Goal: Communication & Community: Share content

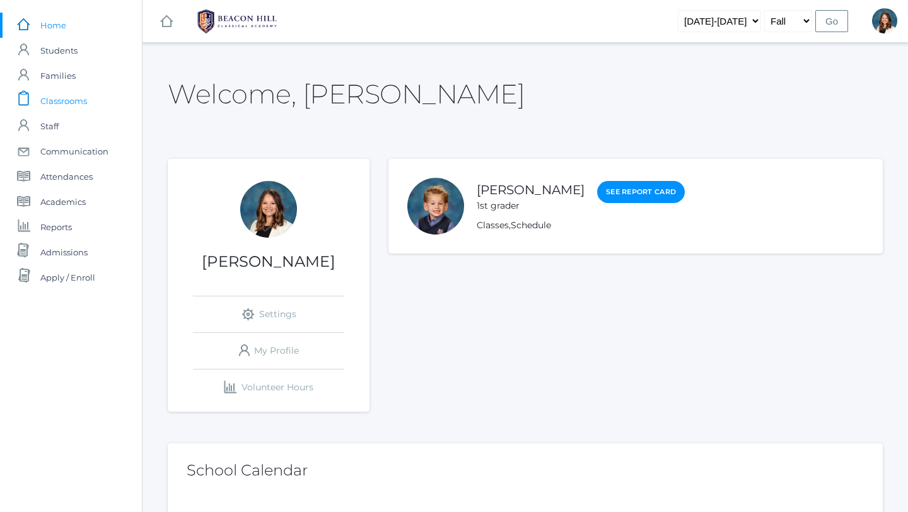
click at [71, 105] on span "Classrooms" at bounding box center [63, 100] width 47 height 25
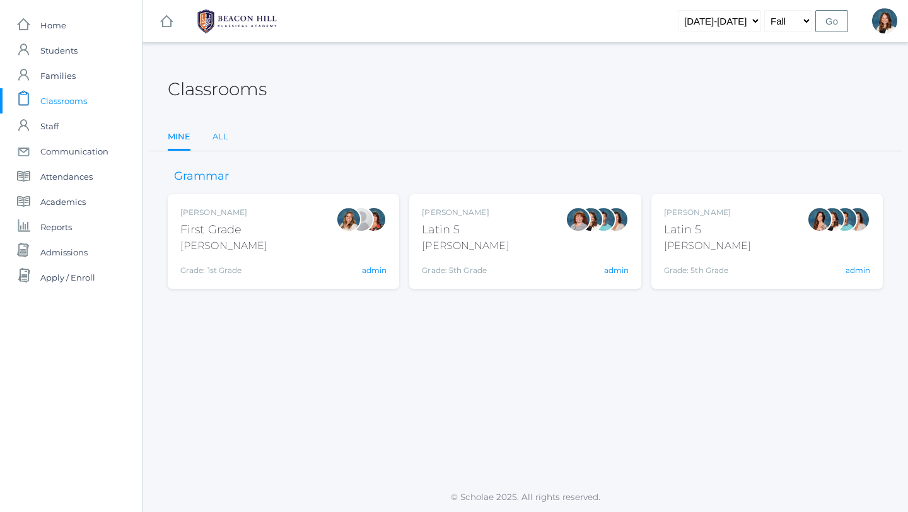
click at [222, 137] on link "All" at bounding box center [220, 136] width 16 height 25
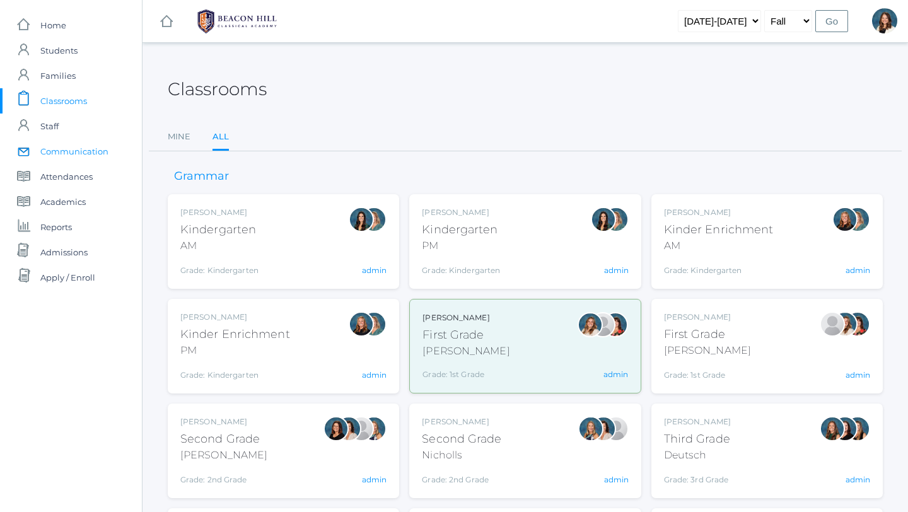
click at [88, 151] on span "Communication" at bounding box center [74, 151] width 68 height 25
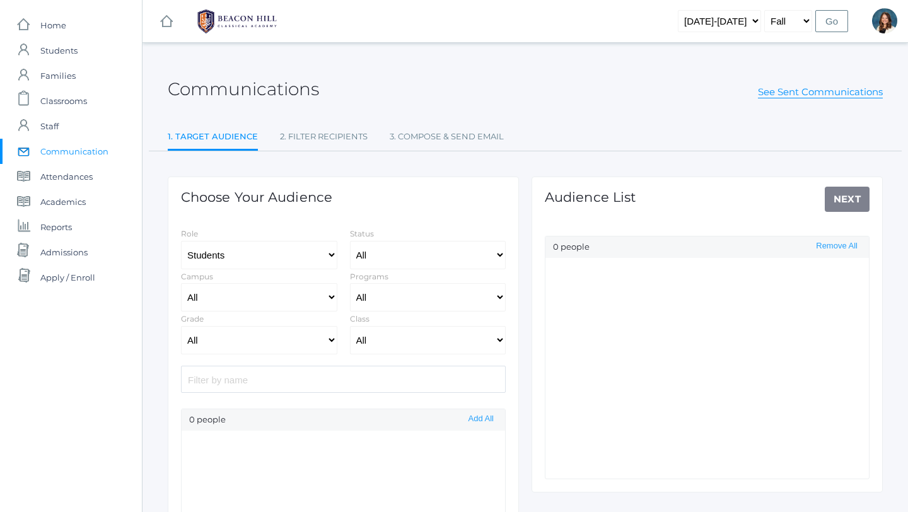
select select "Enrolled"
click at [330, 294] on select "All [GEOGRAPHIC_DATA]" at bounding box center [259, 297] width 156 height 28
select select "lower"
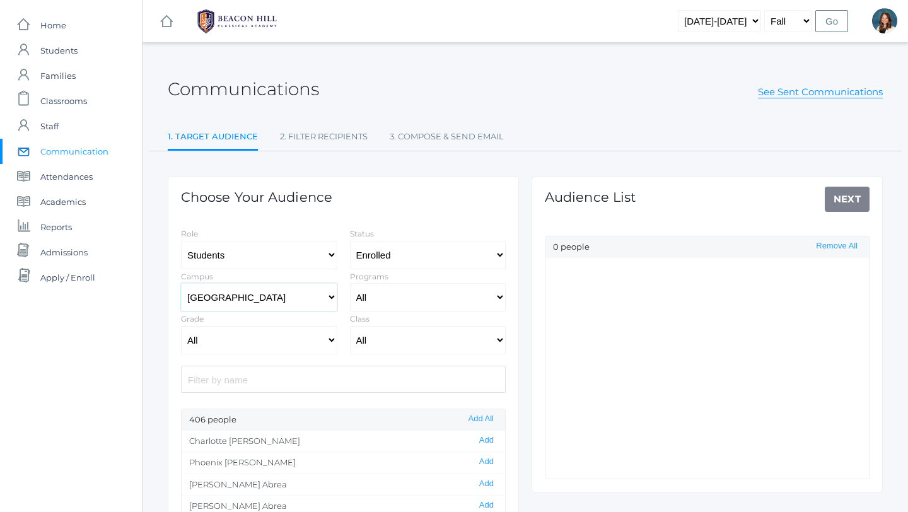
click at [181, 283] on select "All [GEOGRAPHIC_DATA]" at bounding box center [259, 297] width 156 height 28
click at [332, 339] on select "All Grammar - Kindergarten - 1st Grade - 2nd Grade - 3rd Grade - 4th Grade - 5t…" at bounding box center [259, 340] width 156 height 28
click at [330, 335] on select "All Grammar - Kindergarten - 1st Grade - 2nd Grade - 3rd Grade - 4th Grade - 5t…" at bounding box center [259, 340] width 156 height 28
click at [330, 340] on select "All Grammar - Kindergarten - 1st Grade - 2nd Grade - 3rd Grade - 4th Grade - 5t…" at bounding box center [259, 340] width 156 height 28
click at [479, 415] on button "Add All" at bounding box center [481, 419] width 33 height 11
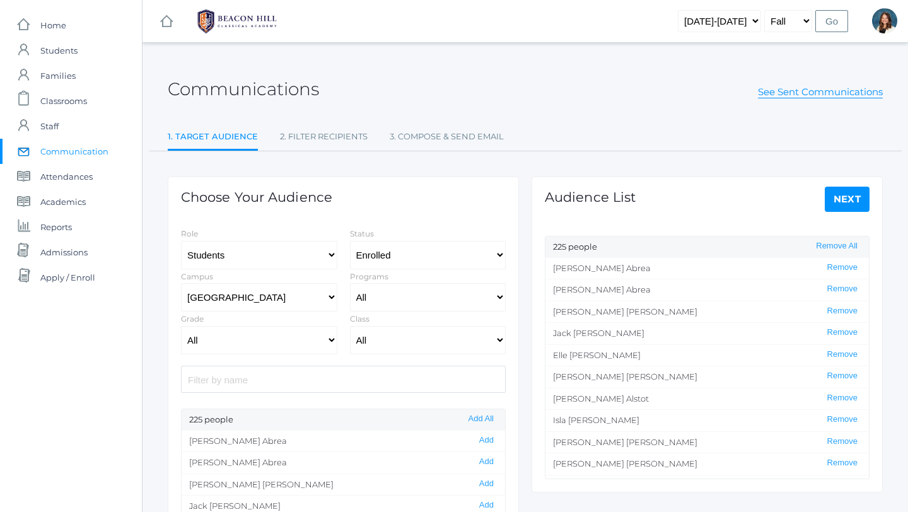
click at [844, 199] on link "Next" at bounding box center [847, 199] width 45 height 25
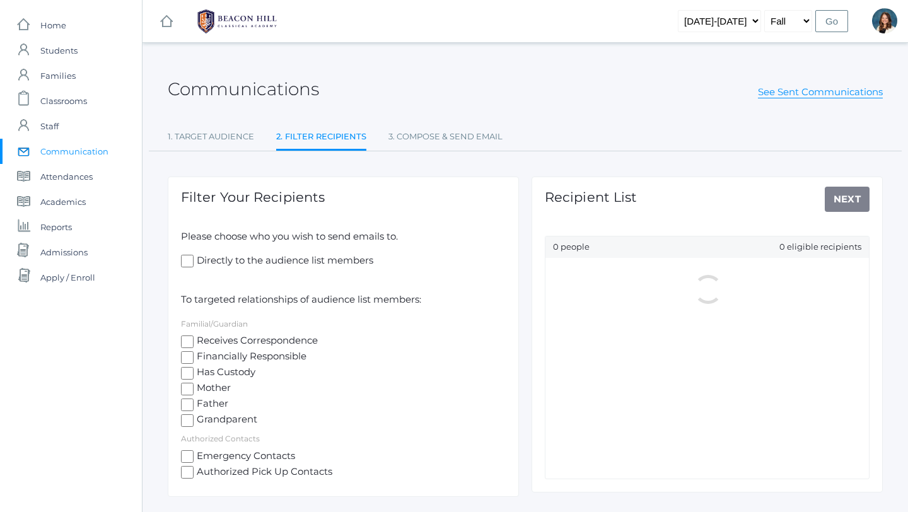
click at [183, 336] on input "Receives Correspondence" at bounding box center [187, 341] width 13 height 13
checkbox input "true"
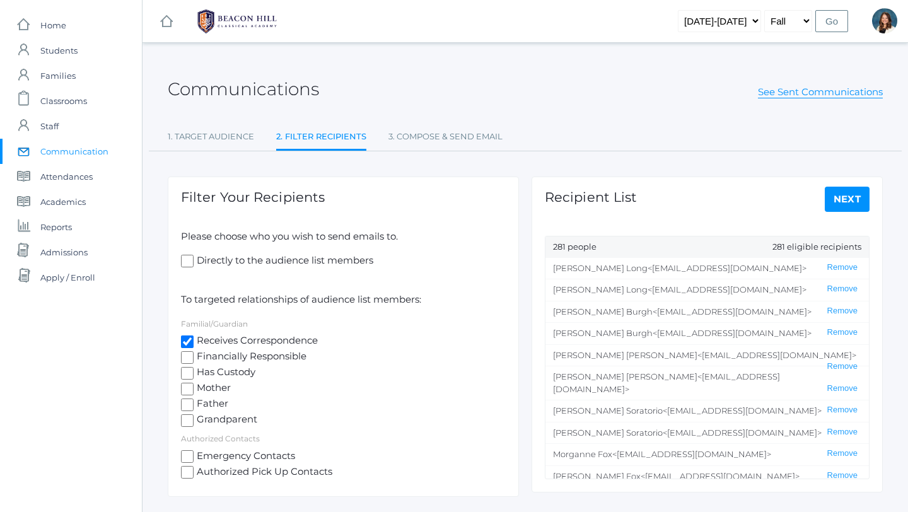
click at [849, 197] on link "Next" at bounding box center [847, 199] width 45 height 25
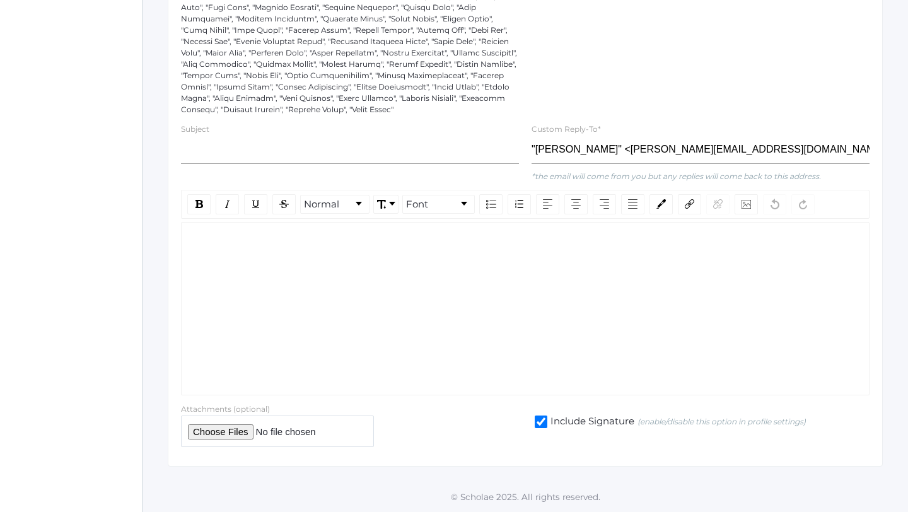
scroll to position [772, 0]
click at [222, 143] on input "text" at bounding box center [350, 150] width 338 height 28
type input "S"
type input "Incident on [GEOGRAPHIC_DATA]"
click at [206, 235] on div "rdw-editor" at bounding box center [526, 242] width 668 height 15
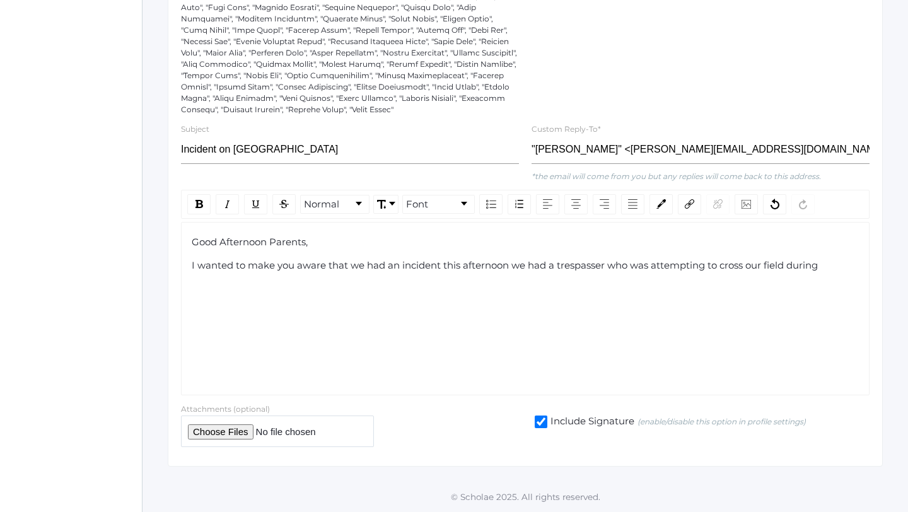
click at [509, 265] on span "I wanted to make you aware that we had an incident this afternoon we had a tres…" at bounding box center [505, 265] width 626 height 12
click at [523, 269] on span "I wanted to make you aware that we had an incident this afternoon. we had a tre…" at bounding box center [507, 265] width 631 height 12
click at [832, 268] on div "I wanted to make you aware that we had an incident this afternoon. We had a tre…" at bounding box center [526, 266] width 668 height 15
click at [612, 265] on span "I wanted to make you aware that we had an incident this afternoon. We had a tre…" at bounding box center [519, 272] width 654 height 26
click at [640, 267] on span "I wanted to make you aware that we had an incident this afternoon. We had a tre…" at bounding box center [519, 272] width 654 height 26
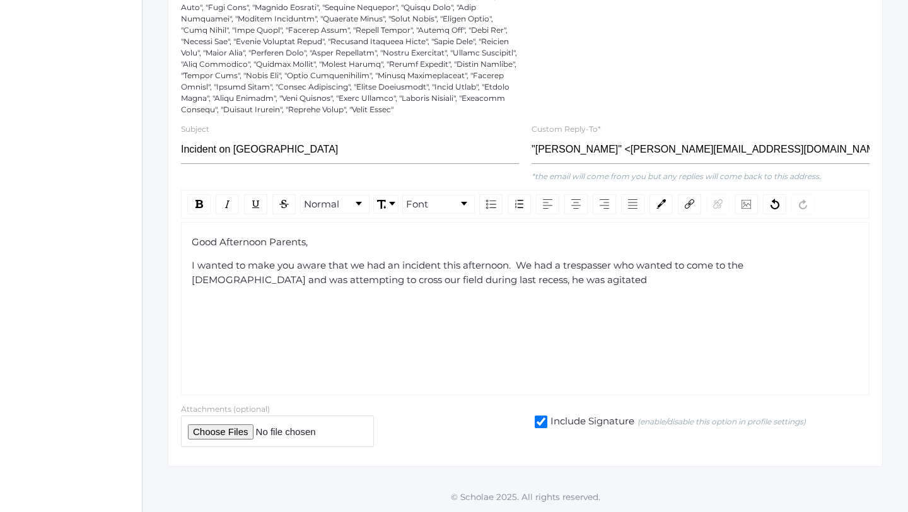
click at [491, 282] on span "I wanted to make you aware that we had an incident this afternoon. We had a tre…" at bounding box center [469, 272] width 554 height 26
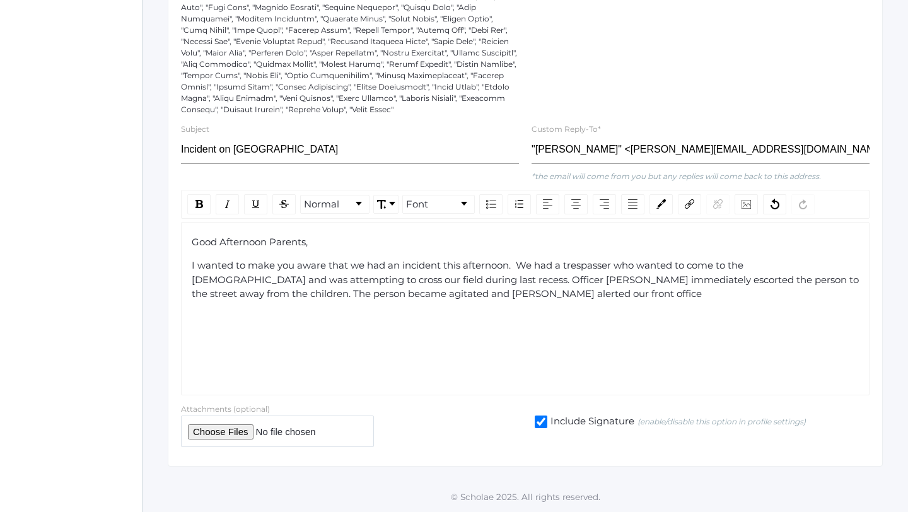
click at [403, 296] on span "I wanted to make you aware that we had an incident this afternoon. We had a tre…" at bounding box center [527, 279] width 670 height 40
click at [571, 294] on span "I wanted to make you aware that we had an incident this afternoon. We had a tre…" at bounding box center [527, 279] width 670 height 40
click at [519, 266] on span "I wanted to make you aware that we had an incident this afternoon. We had a tre…" at bounding box center [527, 279] width 670 height 40
click at [795, 265] on span "I wanted to make you aware that we had an incident this afternoon during last b…" at bounding box center [527, 279] width 670 height 40
click at [770, 269] on span "I wanted to make you aware that we had an incident this afternoon during last b…" at bounding box center [527, 279] width 670 height 40
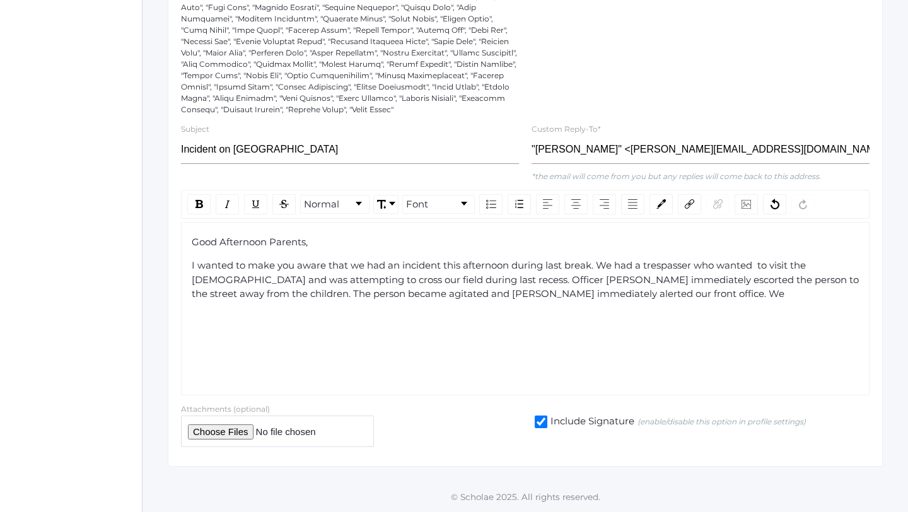
click at [608, 281] on span "I wanted to make you aware that we had an incident this afternoon during last b…" at bounding box center [527, 279] width 670 height 40
click at [516, 296] on span "I wanted to make you aware that we had an incident this afternoon during last b…" at bounding box center [525, 286] width 666 height 55
click at [675, 294] on span "I wanted to make you aware that we had an incident this afternoon during last b…" at bounding box center [525, 286] width 666 height 55
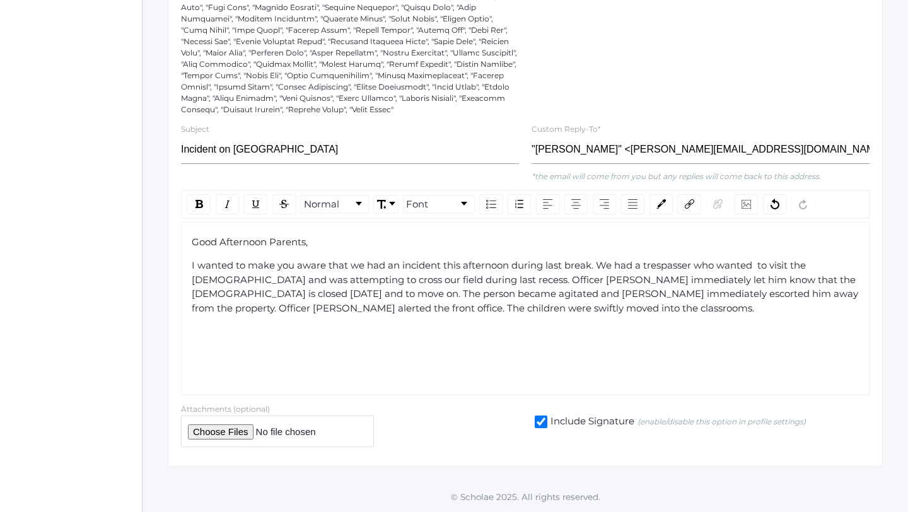
click at [265, 308] on span "I wanted to make you aware that we had an incident this afternoon during last b…" at bounding box center [526, 286] width 669 height 55
click at [760, 313] on div "I wanted to make you aware that we had an incident this afternoon during last b…" at bounding box center [526, 294] width 668 height 71
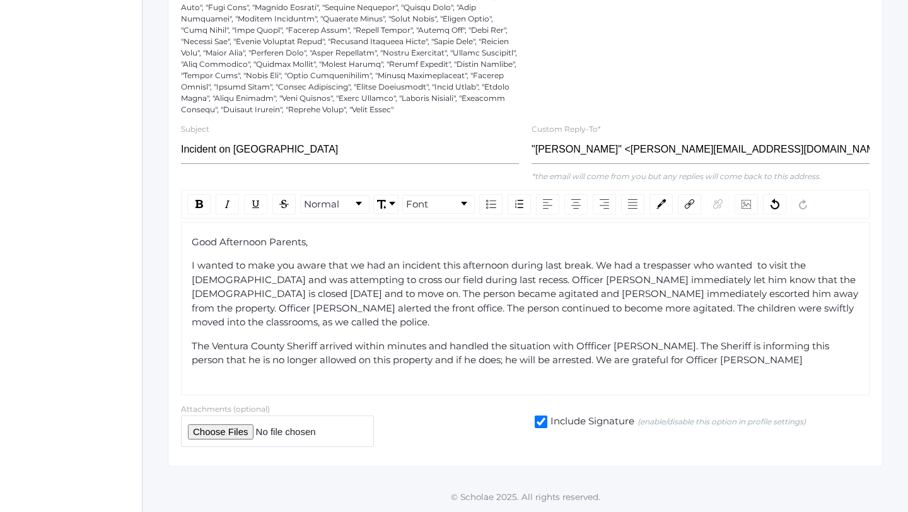
click at [692, 340] on span "The Ventura County Sheriff arrived within minutes and handled the situation wit…" at bounding box center [512, 353] width 640 height 26
click at [598, 340] on span "The Ventura County Sheriff arrived within minutes and handled the situation wit…" at bounding box center [515, 360] width 646 height 40
click at [810, 349] on div "The Ventura County Sheriff arrived within minutes and handled the situation wit…" at bounding box center [526, 353] width 668 height 28
click at [800, 346] on span "The Ventura County Sheriff arrived within minutes and handled the situation wit…" at bounding box center [521, 360] width 658 height 40
click at [274, 360] on span "The Ventura County Sheriff arrived within minutes and handled the situation wit…" at bounding box center [521, 360] width 658 height 40
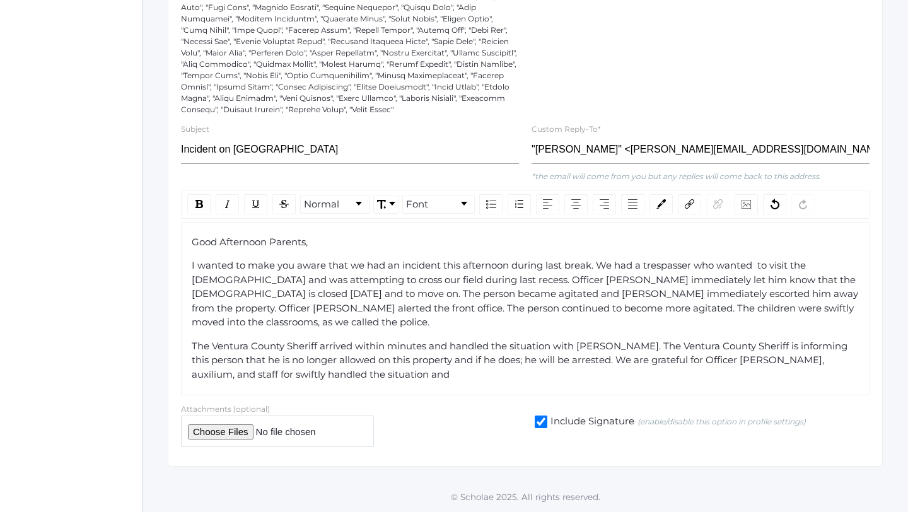
click at [324, 361] on span "The Ventura County Sheriff arrived within minutes and handled the situation wit…" at bounding box center [521, 360] width 658 height 40
click at [412, 363] on div "The Ventura County Sheriff arrived within minutes and handled the situation wit…" at bounding box center [526, 360] width 668 height 43
click at [598, 340] on span "The Ventura County Sheriff arrived within minutes and handled the situation wit…" at bounding box center [521, 360] width 658 height 40
click at [400, 361] on div "The Ventura County Sheriff arrived within minutes and handled the situation wit…" at bounding box center [526, 360] width 668 height 43
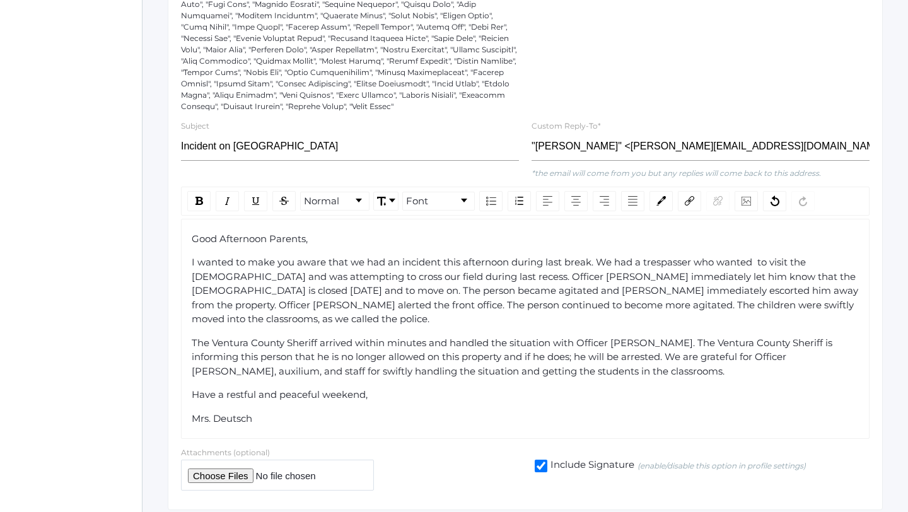
scroll to position [763, 0]
click at [720, 303] on span "I wanted to make you aware that we had an incident this afternoon during last b…" at bounding box center [526, 291] width 669 height 69
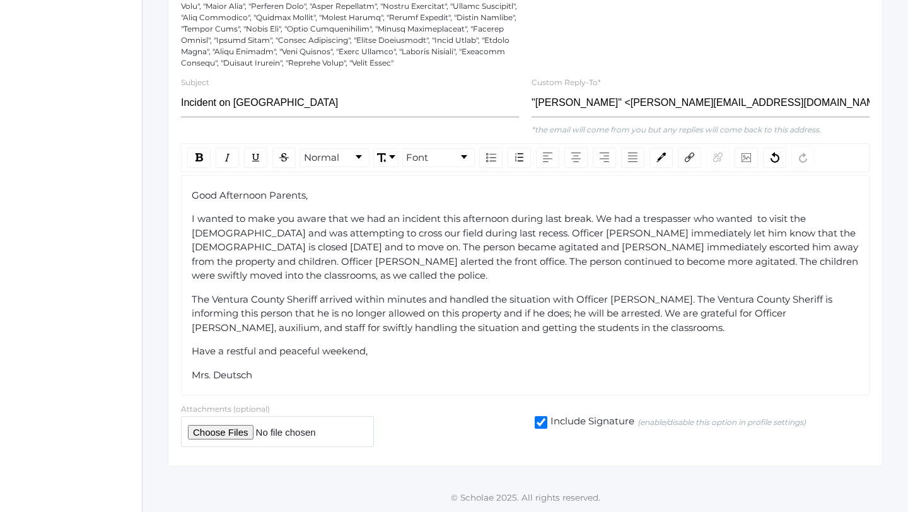
scroll to position [819, 0]
click at [559, 300] on span "The Ventura County Sheriff arrived within minutes and handled the situation wit…" at bounding box center [513, 313] width 643 height 40
click at [760, 313] on span "The Ventura County Sheriff arrived within minutes and handled the situation alo…" at bounding box center [523, 313] width 663 height 40
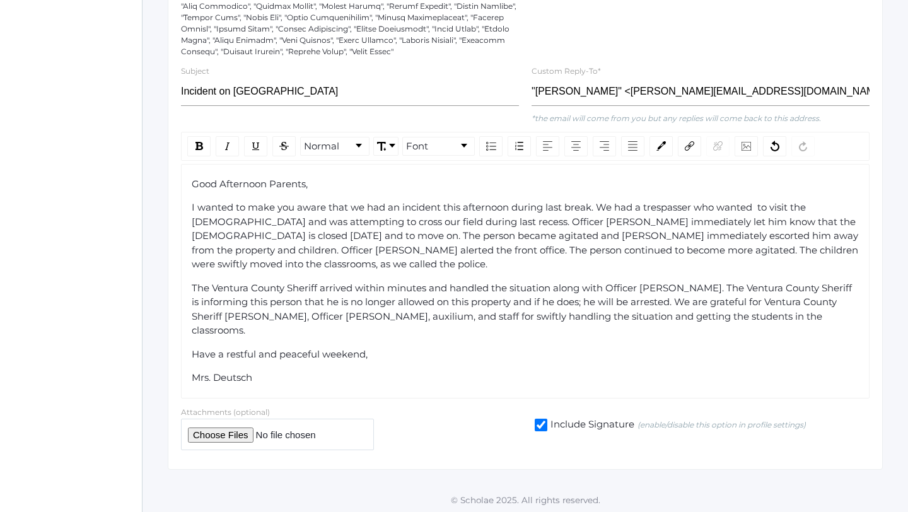
click at [713, 328] on span "The Ventura County Sheriff arrived within minutes and handled the situation alo…" at bounding box center [523, 309] width 663 height 55
click at [749, 329] on span "The Ventura County Sheriff arrived within minutes and handled the situation alo…" at bounding box center [523, 309] width 663 height 55
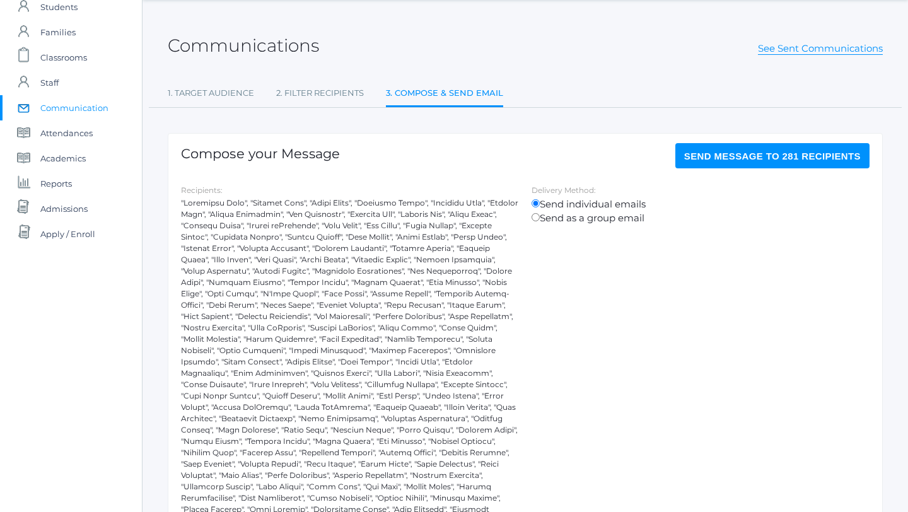
scroll to position [0, 0]
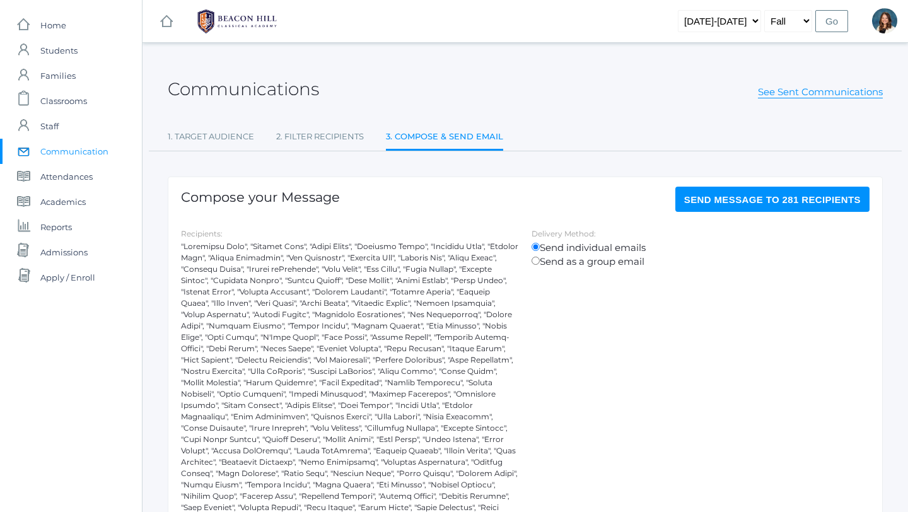
click at [728, 195] on span "Send Message to 281 recipients" at bounding box center [772, 199] width 177 height 11
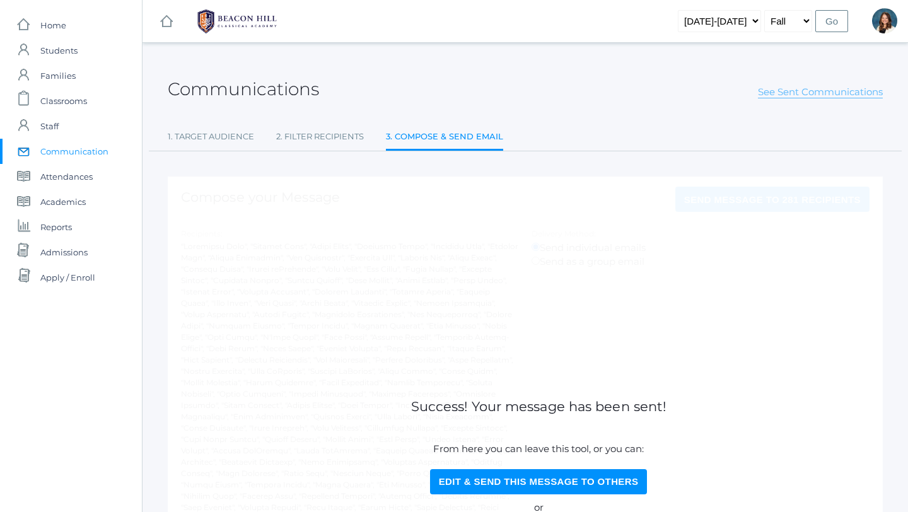
click at [854, 90] on link "See Sent Communications" at bounding box center [820, 92] width 125 height 13
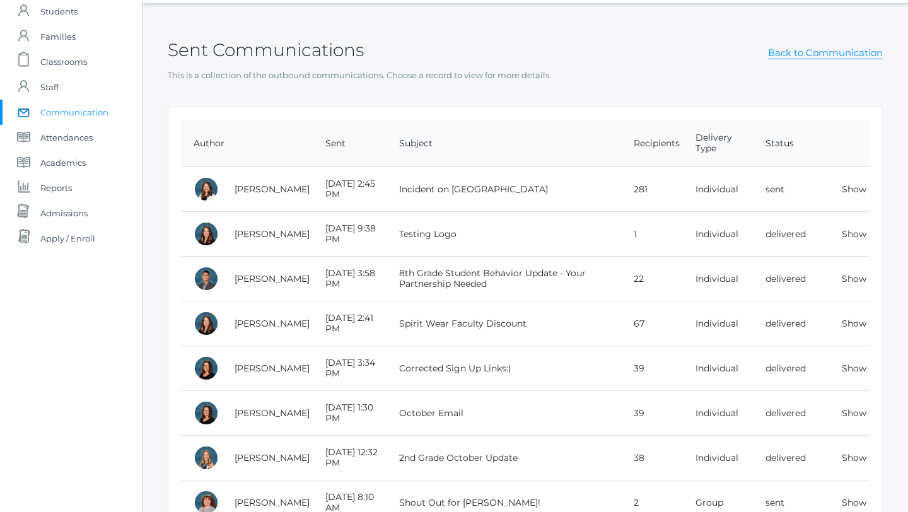
scroll to position [54, 0]
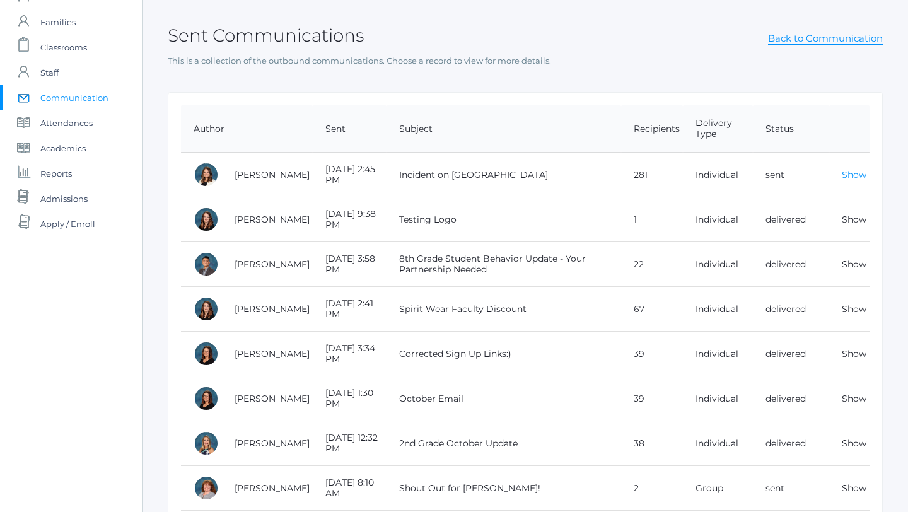
click at [858, 173] on link "Show" at bounding box center [854, 174] width 25 height 11
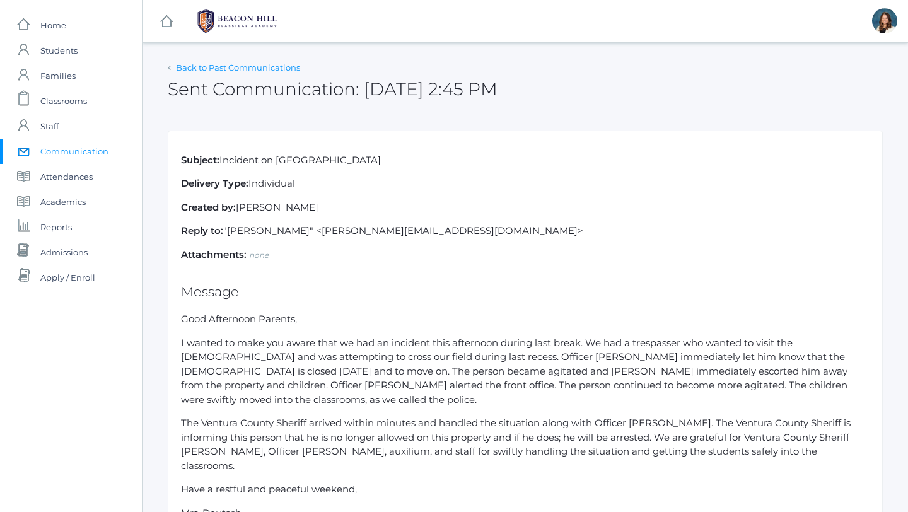
click at [272, 67] on link "Back to Past Communications" at bounding box center [238, 67] width 124 height 10
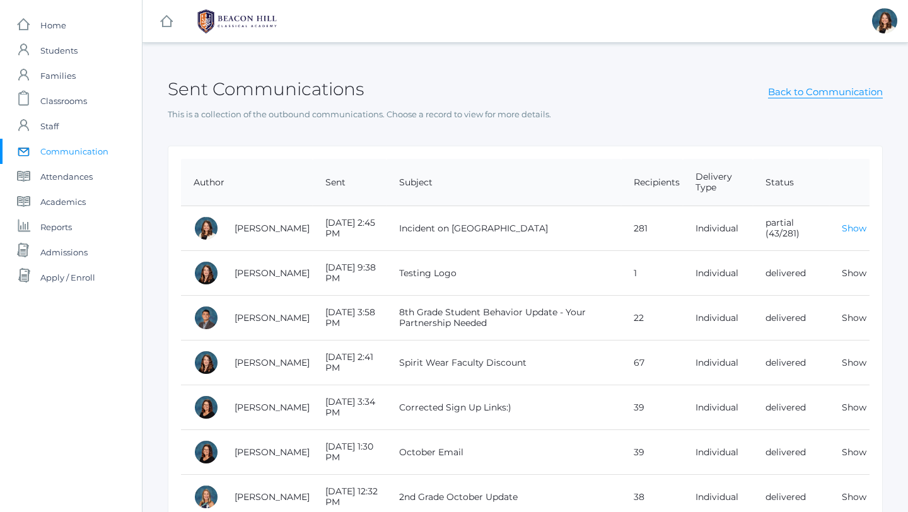
click at [858, 226] on link "Show" at bounding box center [854, 228] width 25 height 11
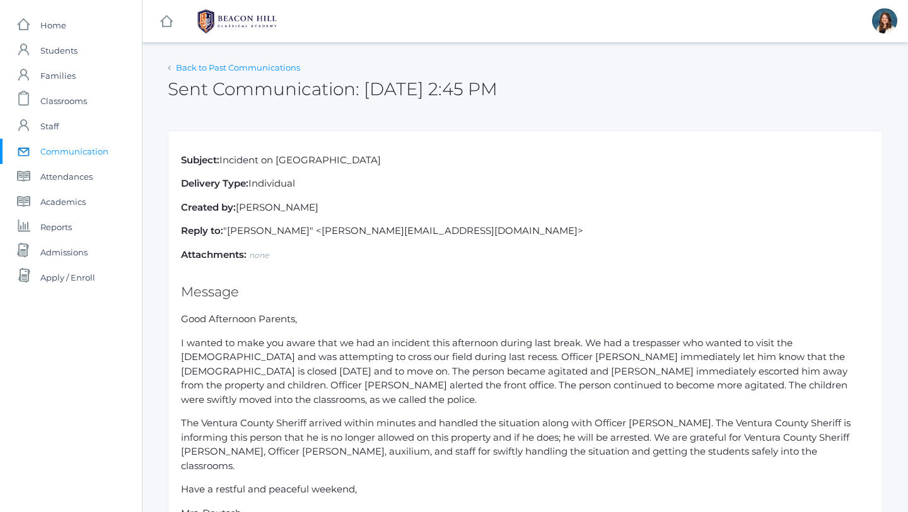
click at [267, 70] on link "Back to Past Communications" at bounding box center [238, 67] width 124 height 10
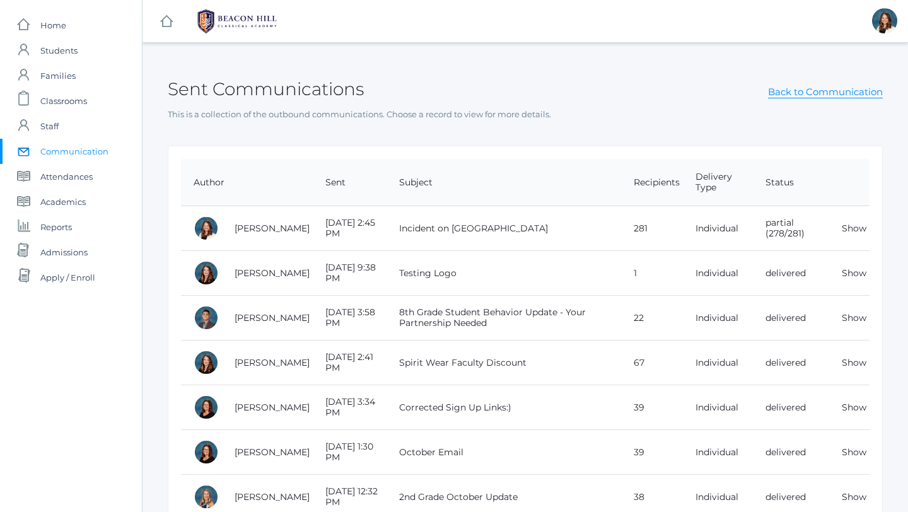
click at [858, 219] on td "Show" at bounding box center [849, 228] width 40 height 45
click at [858, 235] on td "Show" at bounding box center [849, 228] width 40 height 45
click at [856, 230] on link "Show" at bounding box center [854, 228] width 25 height 11
